Goal: Task Accomplishment & Management: Complete application form

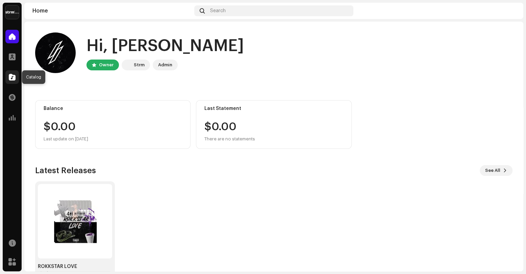
click at [12, 77] on span at bounding box center [12, 76] width 7 height 5
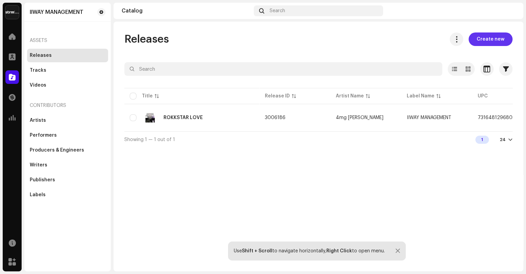
click at [478, 39] on button "Create new" at bounding box center [491, 39] width 44 height 14
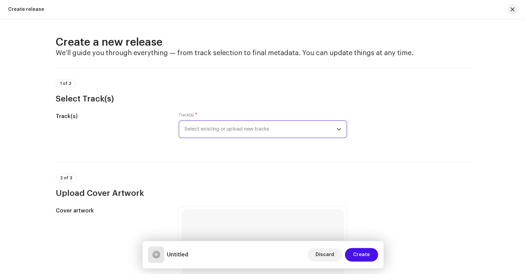
click at [270, 132] on span "Select existing or upload new tracks" at bounding box center [260, 129] width 152 height 17
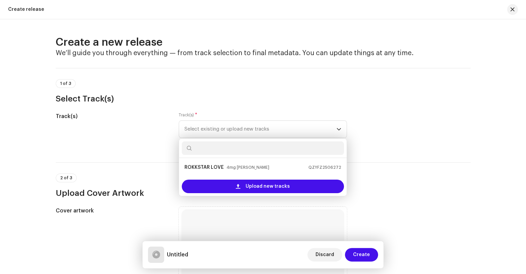
click at [101, 126] on div "Track(s)" at bounding box center [112, 129] width 112 height 34
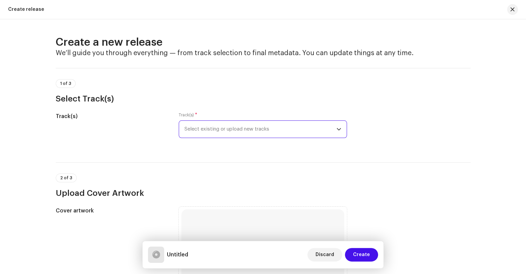
click at [200, 128] on span "Select existing or upload new tracks" at bounding box center [260, 129] width 152 height 17
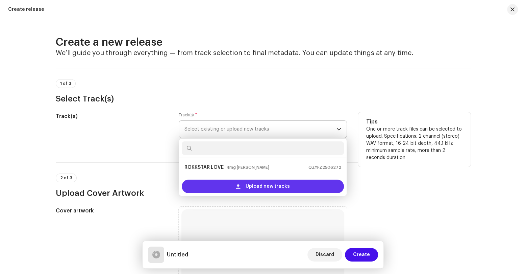
click at [218, 182] on div "Upload new tracks" at bounding box center [263, 186] width 162 height 14
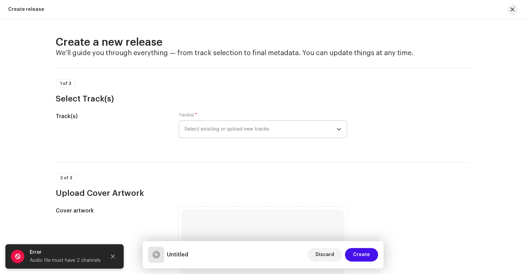
click at [113, 254] on icon "Close" at bounding box center [112, 256] width 5 height 5
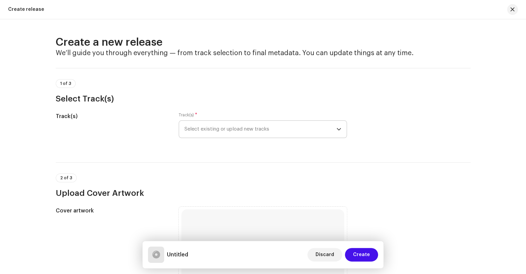
click at [269, 128] on span "Select existing or upload new tracks" at bounding box center [260, 129] width 152 height 17
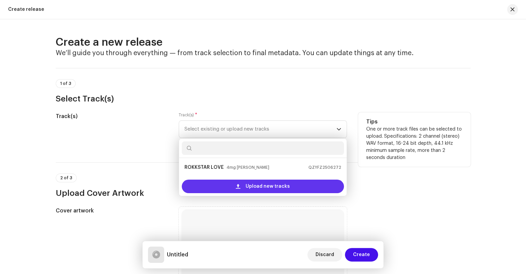
click at [259, 183] on span "Upload new tracks" at bounding box center [268, 186] width 44 height 14
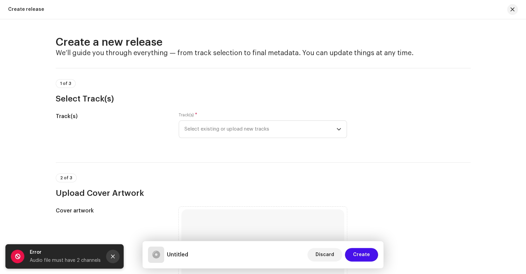
click at [114, 254] on icon "Close" at bounding box center [112, 256] width 5 height 5
